Goal: Navigation & Orientation: Find specific page/section

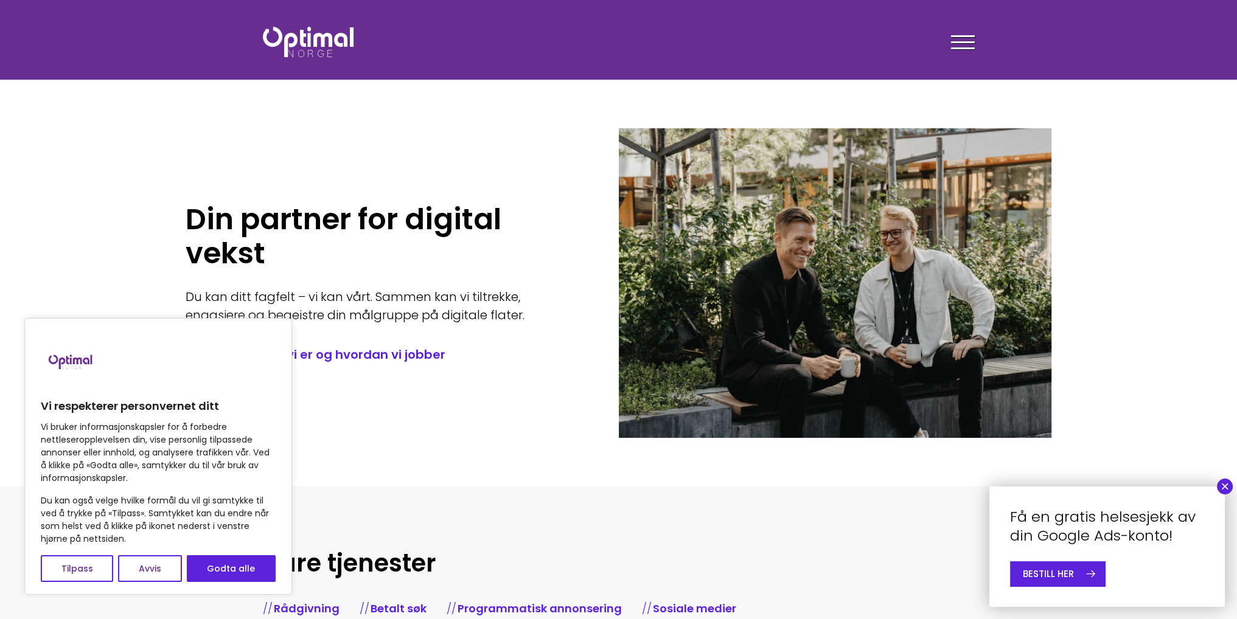
click at [968, 40] on div at bounding box center [963, 44] width 24 height 30
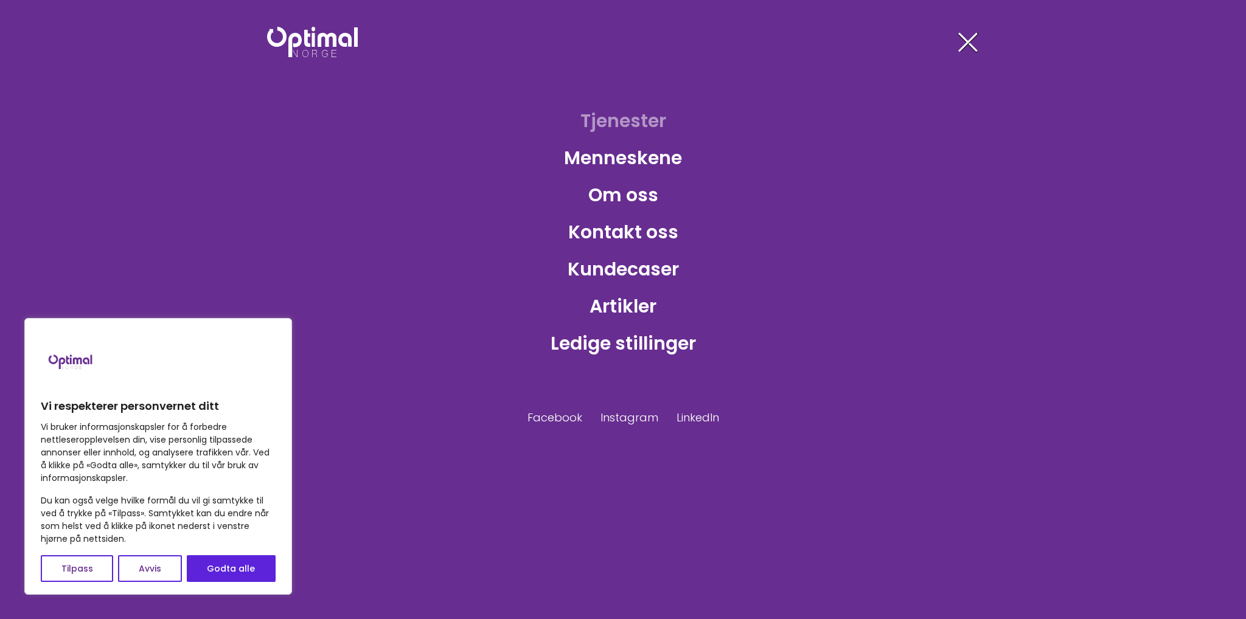
click at [609, 117] on link "Tjenester" at bounding box center [623, 121] width 105 height 40
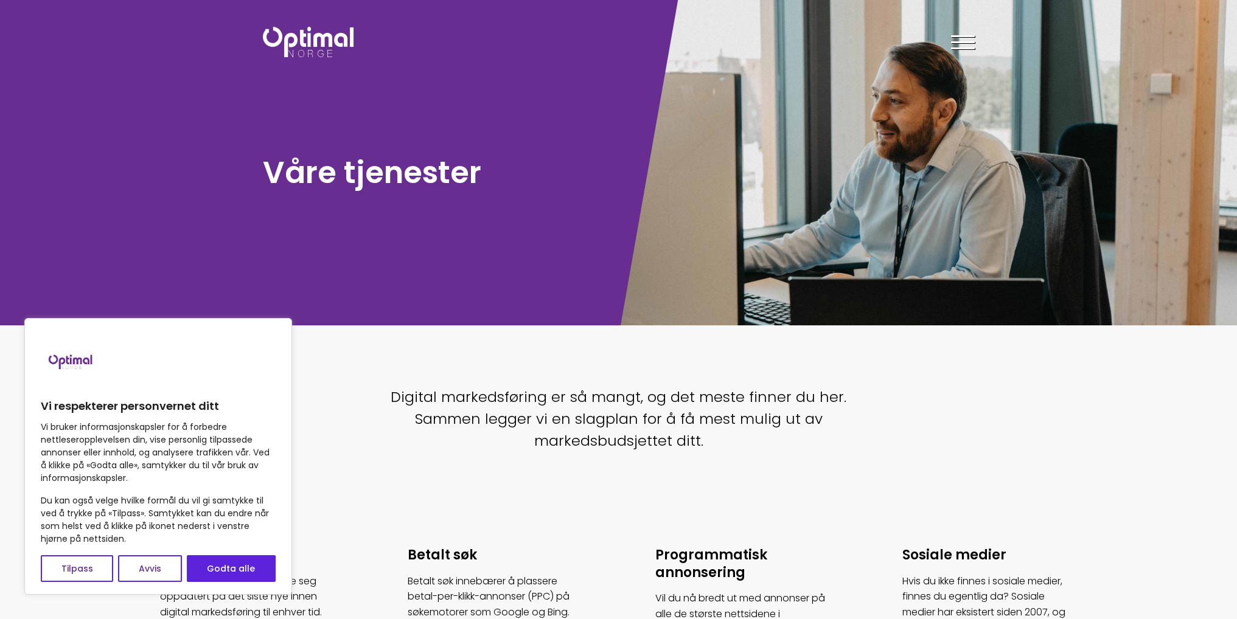
click at [947, 41] on div "Tjenester Menneskene Om oss Kontakt oss Kundecaser Artikler Ledige stillinger F…" at bounding box center [801, 41] width 347 height 35
click at [963, 71] on header "Tjenester Menneskene Om oss Kontakt oss Kundecaser Artikler Ledige stillinger F…" at bounding box center [618, 39] width 1237 height 79
click at [964, 49] on div at bounding box center [963, 44] width 24 height 30
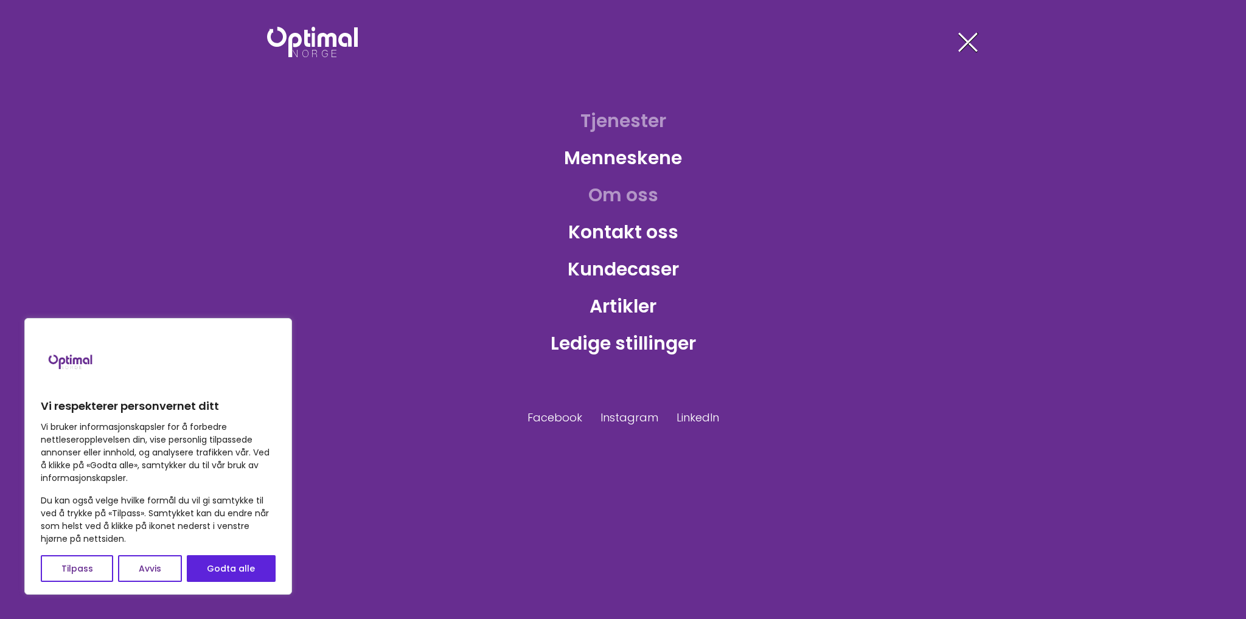
click at [607, 195] on link "Om oss" at bounding box center [623, 195] width 89 height 40
